Goal: Communication & Community: Answer question/provide support

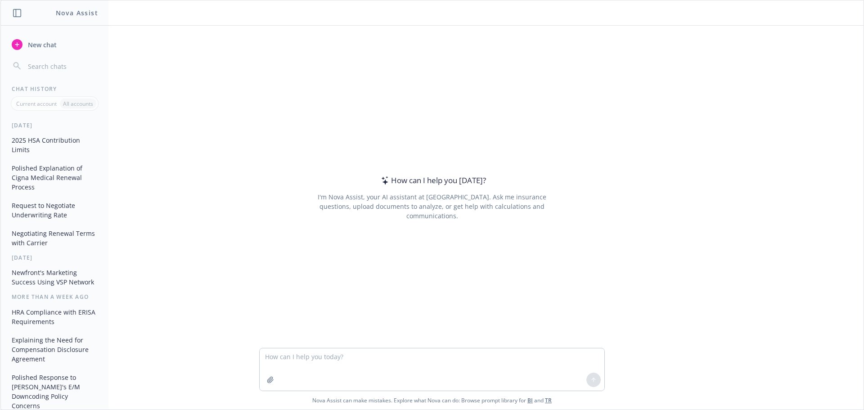
click at [311, 357] on textarea at bounding box center [432, 369] width 345 height 42
type textarea "Explain how post deductible limited purpose health fsa works"
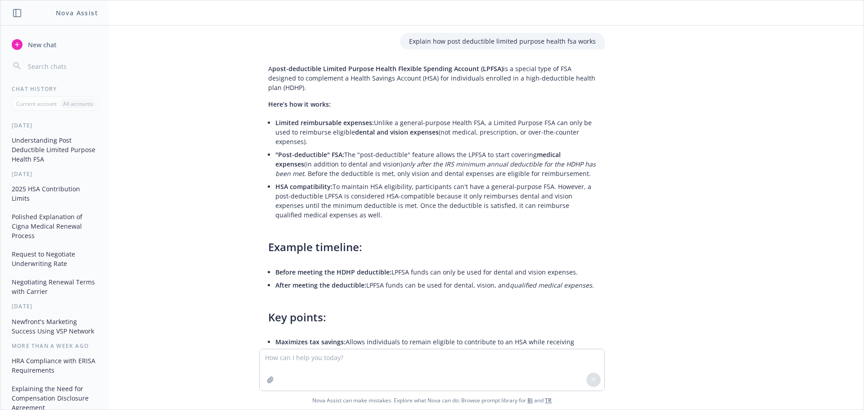
drag, startPoint x: 262, startPoint y: 96, endPoint x: 409, endPoint y: 208, distance: 184.8
click at [409, 208] on div "A post-deductible Limited Purpose Health Flexible Spending Account (LPFSA) is a…" at bounding box center [431, 300] width 345 height 480
copy div "Here’s how it works: Limited reimbursable expenses: Unlike a general-purpose He…"
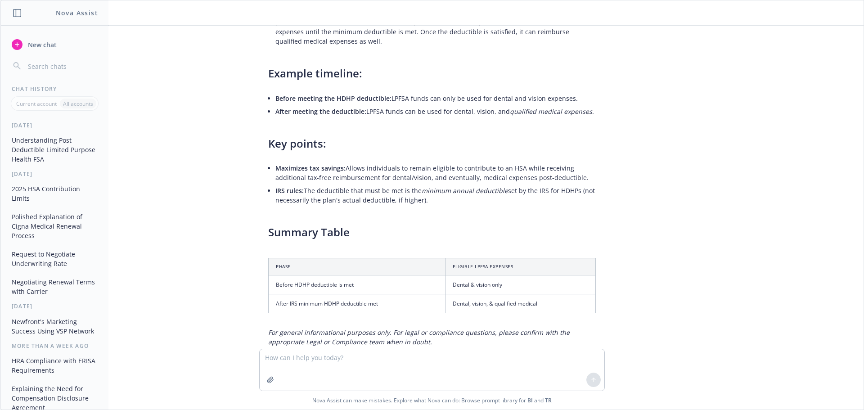
scroll to position [204, 0]
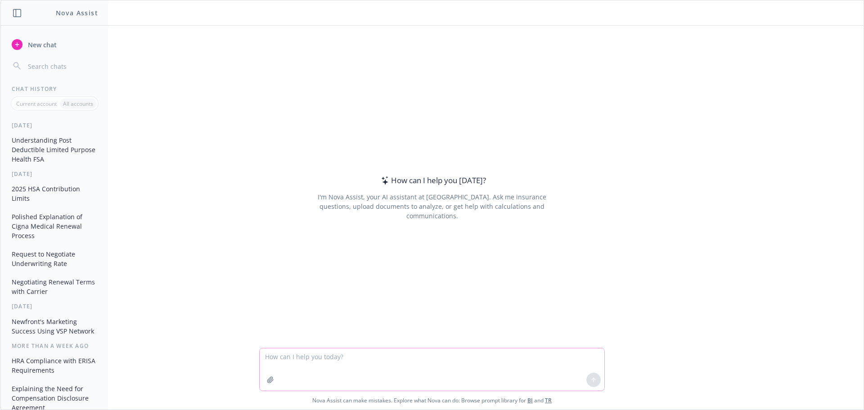
click at [322, 358] on textarea at bounding box center [432, 369] width 345 height 42
type textarea "Can you make a chart that explains the differences between FSA grace period ver…"
click at [590, 376] on icon at bounding box center [593, 379] width 6 height 6
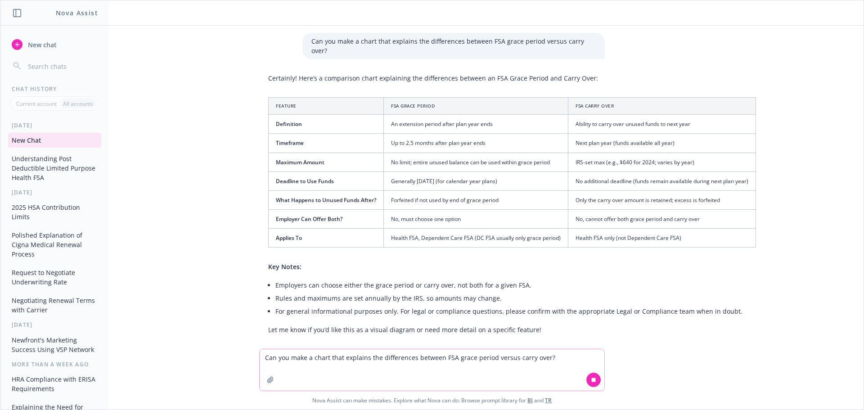
scroll to position [1, 0]
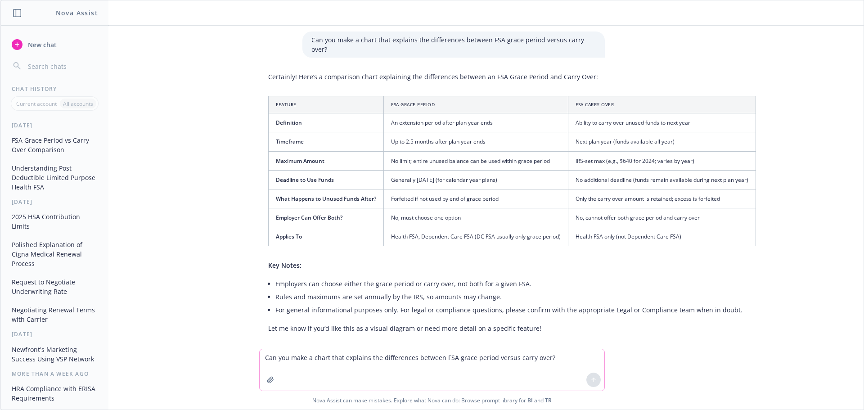
click at [766, 152] on div "Can you make a chart that explains the differences between FSA grace period ver…" at bounding box center [431, 187] width 863 height 323
click at [352, 96] on th "Feature" at bounding box center [326, 104] width 115 height 17
click at [271, 85] on div "Certainly! Here’s a comparison chart explaining the differences between an FSA …" at bounding box center [512, 202] width 506 height 268
drag, startPoint x: 298, startPoint y: 95, endPoint x: 349, endPoint y: 110, distance: 53.1
click at [349, 110] on table "Feature FSA Grace Period FSA Carry Over Definition An extension period after pl…" at bounding box center [512, 171] width 488 height 150
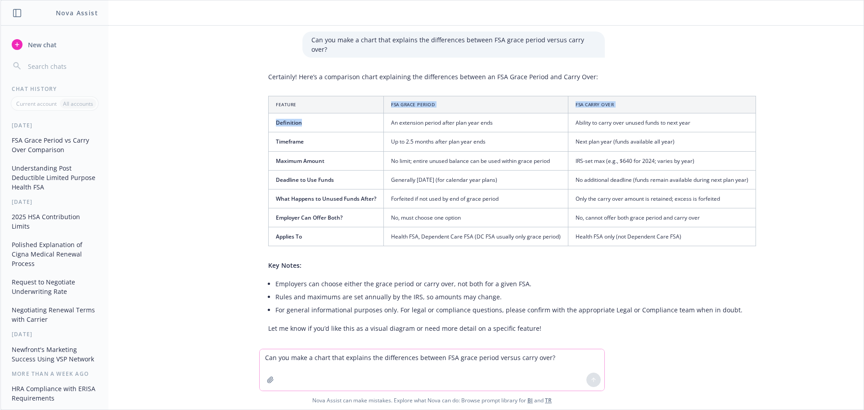
click at [312, 97] on th "Feature" at bounding box center [326, 104] width 115 height 17
click at [277, 356] on textarea "Can you make a chart that explains the differences between FSA grace period ver…" at bounding box center [432, 369] width 345 height 41
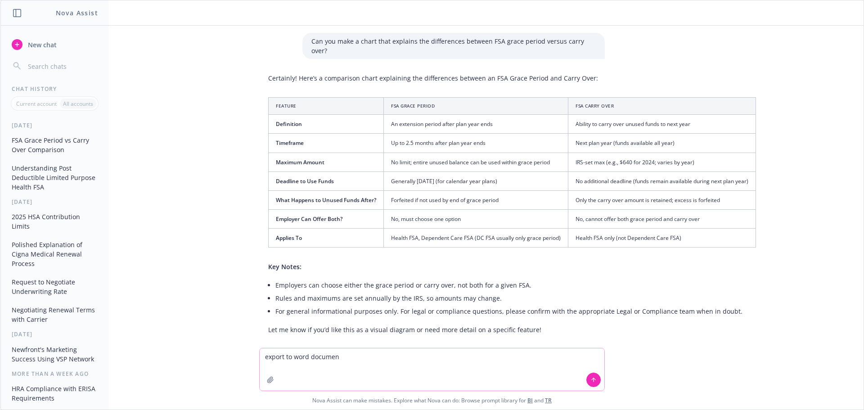
type textarea "export to word document"
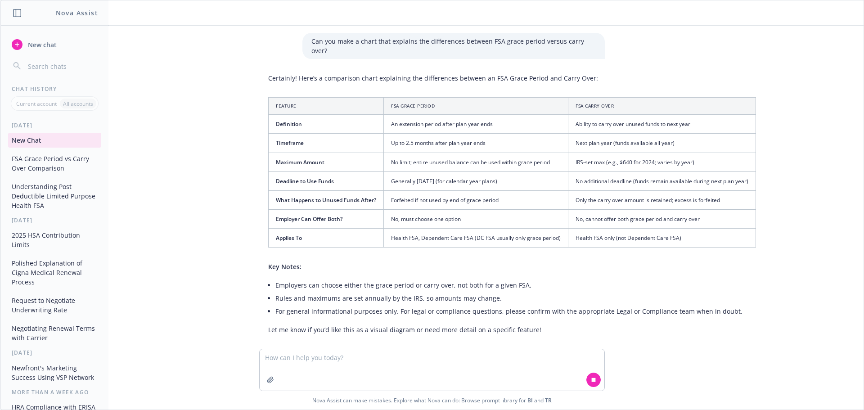
click at [367, 98] on th "Feature" at bounding box center [326, 106] width 115 height 17
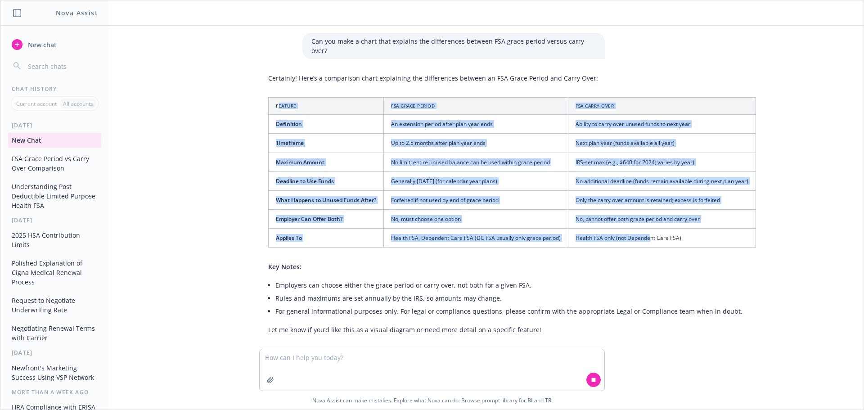
drag, startPoint x: 271, startPoint y: 94, endPoint x: 643, endPoint y: 231, distance: 396.3
click at [643, 231] on table "Feature FSA Grace Period FSA Carry Over Definition An extension period after pl…" at bounding box center [512, 172] width 488 height 150
click at [496, 98] on th "FSA Grace Period" at bounding box center [476, 106] width 184 height 17
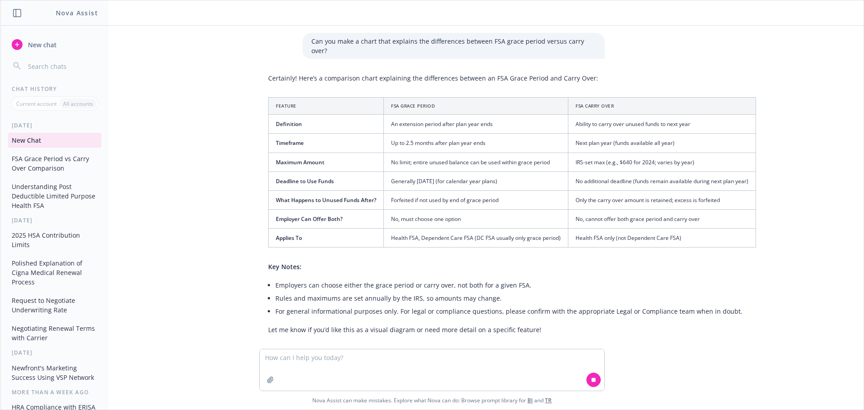
drag, startPoint x: 496, startPoint y: 91, endPoint x: 315, endPoint y: 94, distance: 180.4
click at [315, 98] on th "Feature" at bounding box center [326, 106] width 115 height 17
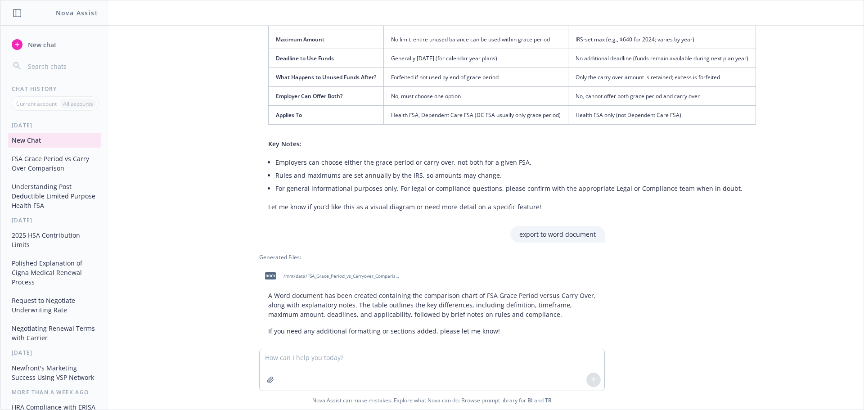
scroll to position [125, 0]
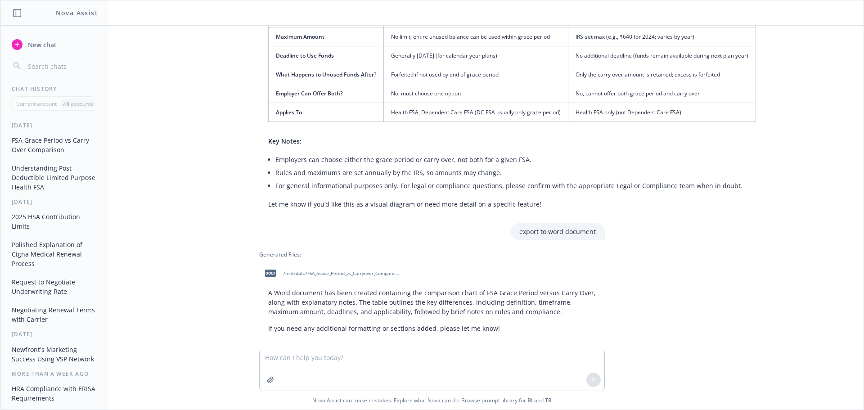
click at [265, 269] on span "docx" at bounding box center [270, 272] width 11 height 7
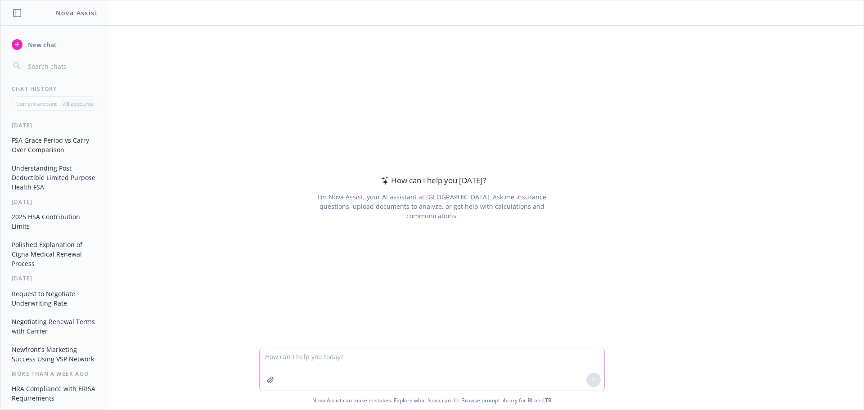
click at [386, 361] on textarea at bounding box center [432, 369] width 345 height 42
type textarea "H"
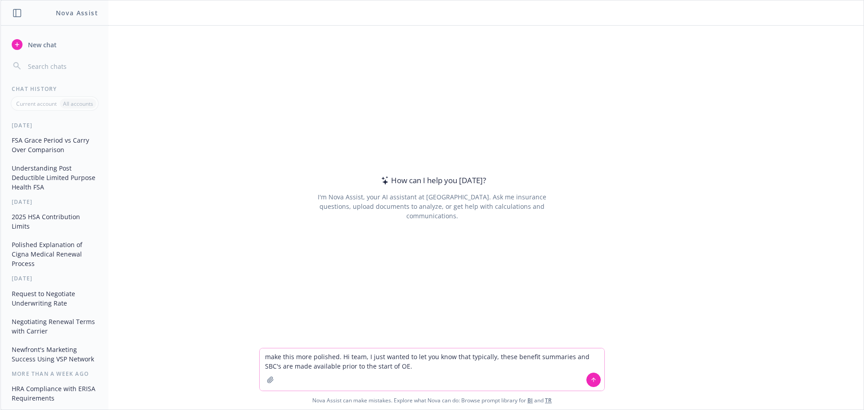
click at [407, 370] on textarea "make this more polished. Hi team, I just wanted to let you know that typically,…" at bounding box center [432, 369] width 345 height 42
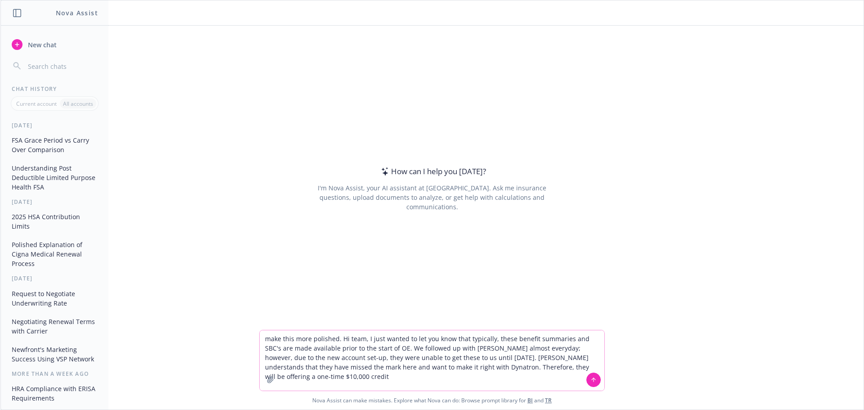
click at [583, 367] on textarea "make this more polished. Hi team, I just wanted to let you know that typically,…" at bounding box center [432, 360] width 345 height 60
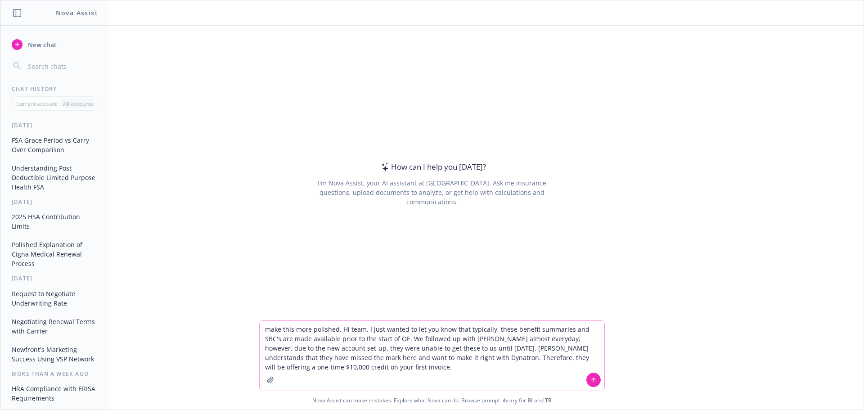
type textarea "make this more polished. Hi team, I just wanted to let you know that typically,…"
click at [590, 382] on icon at bounding box center [593, 379] width 6 height 6
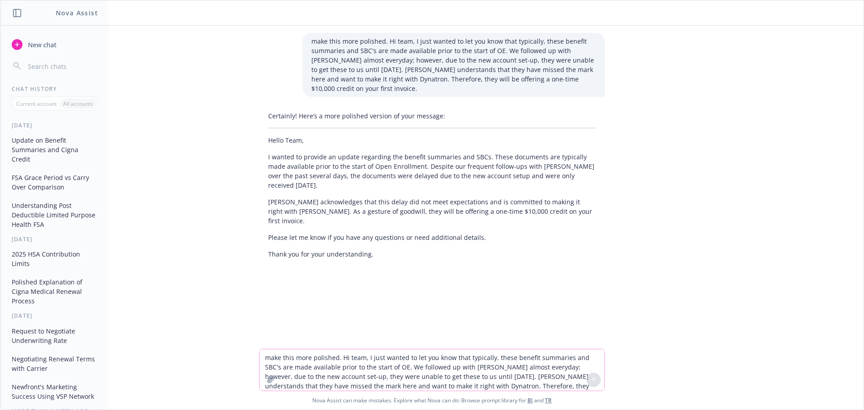
click at [353, 358] on textarea "make this more polished. Hi team, I just wanted to let you know that typically,…" at bounding box center [432, 369] width 345 height 41
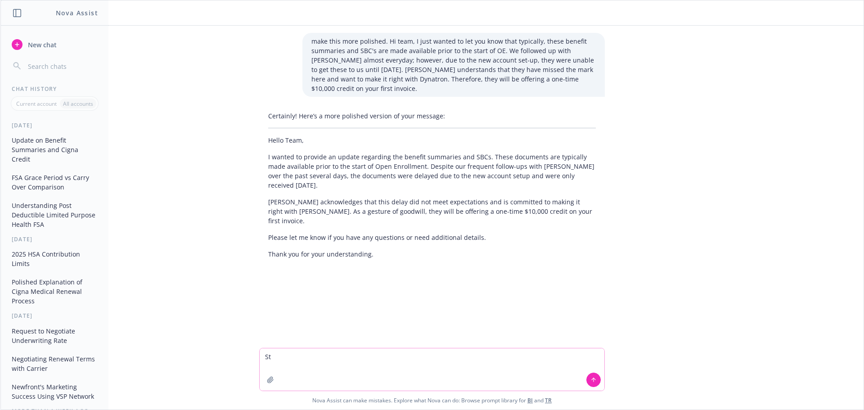
type textarea "S"
type textarea "replace the first sentence updating, instead, insert apology"
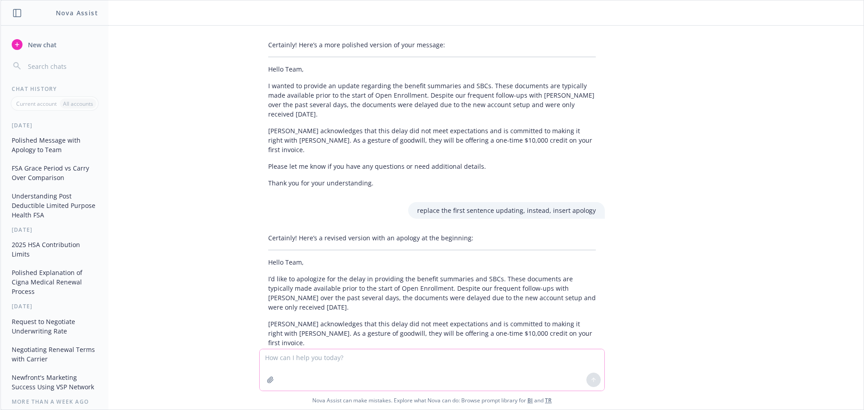
scroll to position [81, 0]
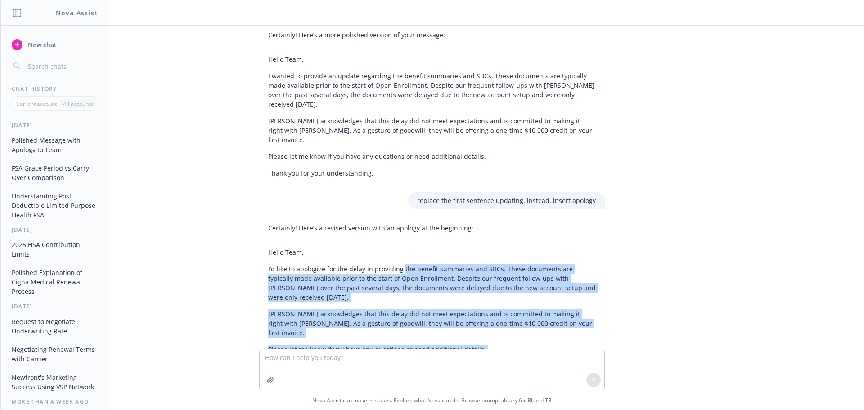
drag, startPoint x: 393, startPoint y: 241, endPoint x: 490, endPoint y: 318, distance: 123.3
click at [490, 318] on div "Certainly! Here’s a revised version with an apology at the beginning: Hello Tea…" at bounding box center [431, 296] width 345 height 155
copy div "the benefit summaries and SBCs. These documents are typically made available pr…"
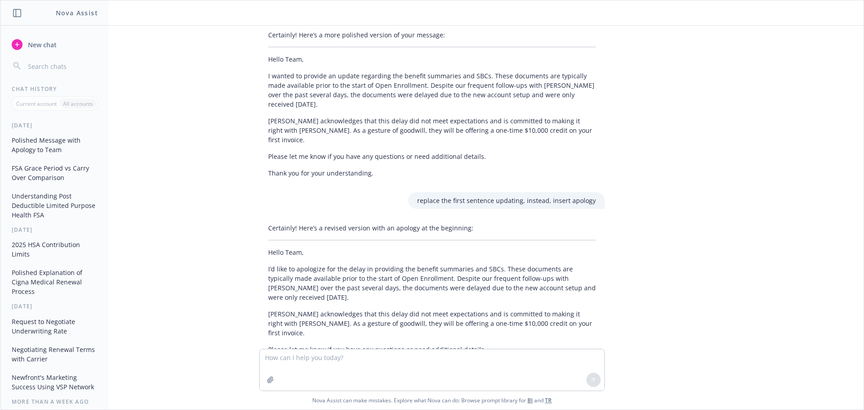
click at [697, 166] on div "make this more polished. Hi team, I just wanted to let you know that typically,…" at bounding box center [431, 187] width 863 height 323
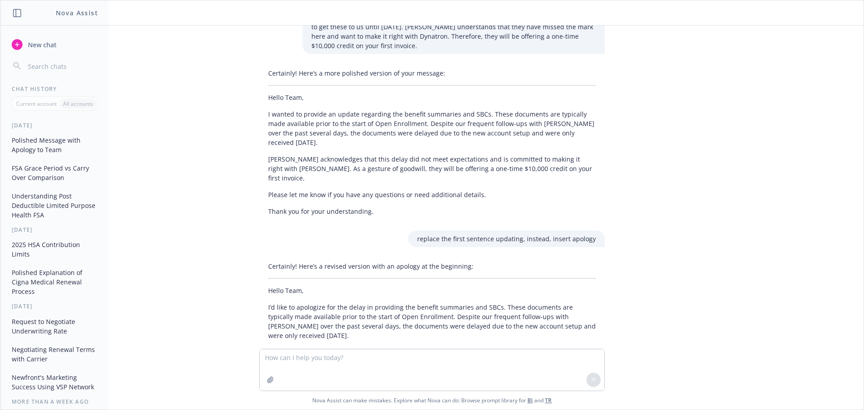
scroll to position [0, 0]
